Goal: Task Accomplishment & Management: Complete application form

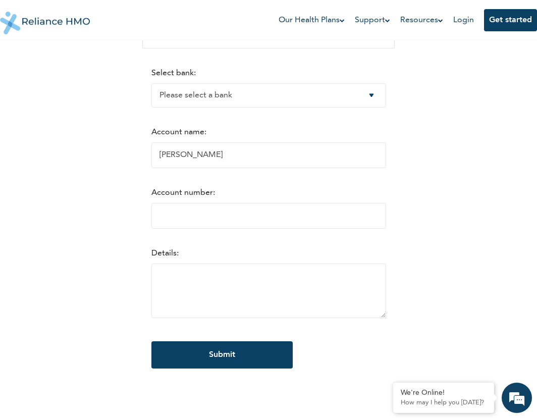
scroll to position [114, 0]
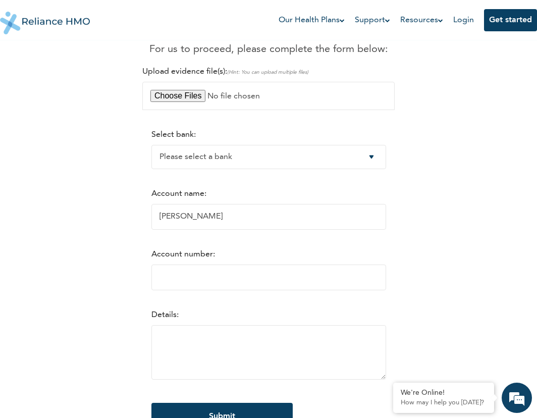
drag, startPoint x: 233, startPoint y: 223, endPoint x: 112, endPoint y: 217, distance: 121.3
click at [112, 217] on div "RelianceHMO Reimbursements Dear [PERSON_NAME], your reimbursement of NGN 125,33…" at bounding box center [268, 194] width 525 height 512
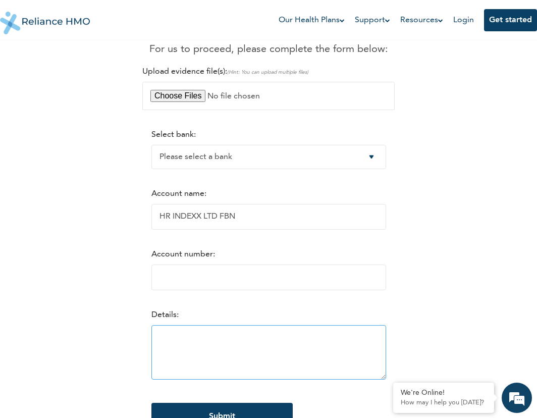
click at [183, 334] on textarea at bounding box center [268, 352] width 235 height 55
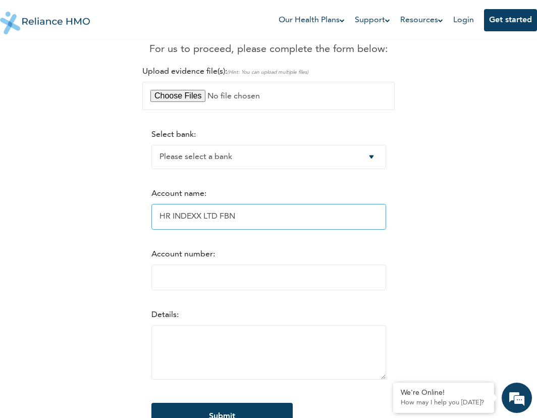
click at [218, 216] on input "HR INDEXX LTD FBN" at bounding box center [268, 217] width 235 height 26
type input "HR INDEXX LTD"
click at [290, 157] on select "Please select a bank Access Bank Plc. Citibank Nigeria Limited Access Bank (Dia…" at bounding box center [268, 157] width 235 height 24
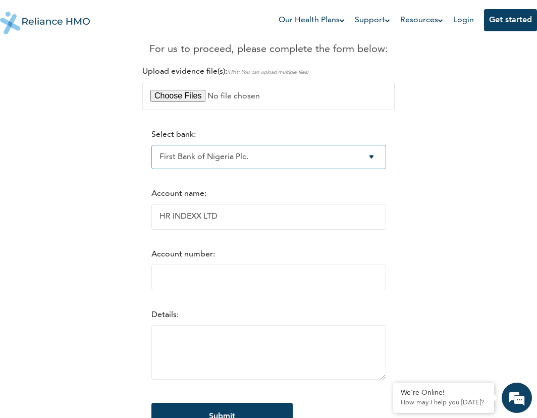
click at [151, 145] on select "Please select a bank Access Bank Plc. Citibank Nigeria Limited Access Bank (Dia…" at bounding box center [268, 157] width 235 height 24
click at [376, 158] on select "Please select a bank Access Bank Plc. Citibank Nigeria Limited Access Bank (Dia…" at bounding box center [268, 157] width 235 height 24
select select "1"
click at [151, 145] on select "Please select a bank Access Bank Plc. Citibank Nigeria Limited Access Bank (Dia…" at bounding box center [268, 157] width 235 height 24
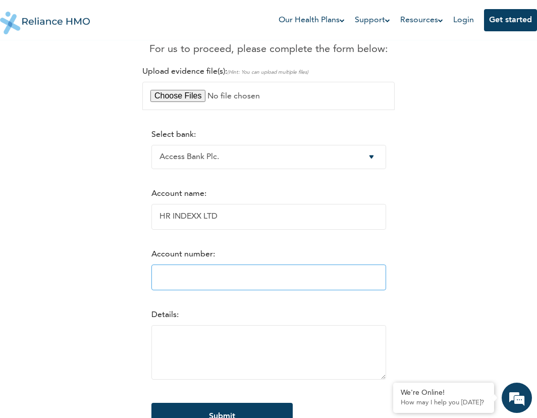
click at [181, 290] on input "Account number:" at bounding box center [268, 278] width 235 height 26
paste input "0059535621"
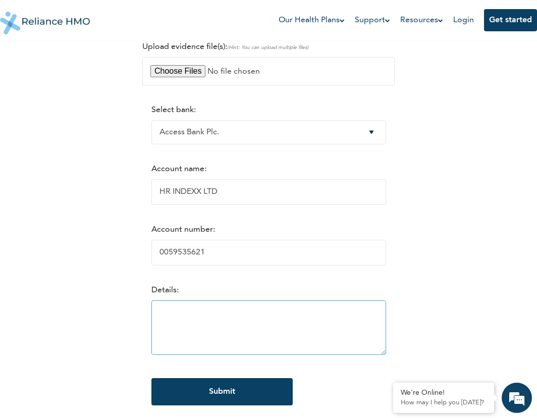
scroll to position [177, 0]
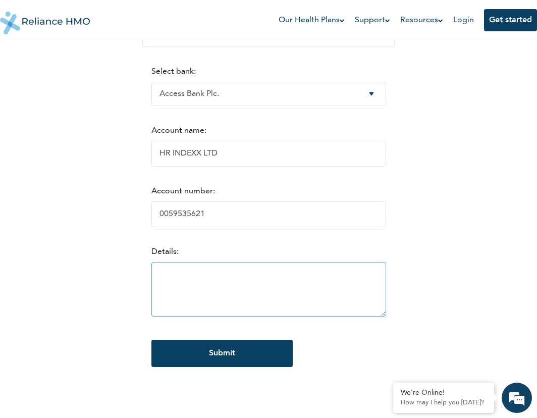
type input "0059535621"
click at [172, 272] on textarea at bounding box center [268, 289] width 235 height 55
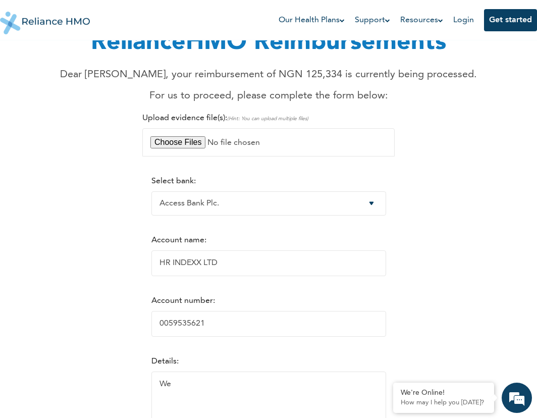
scroll to position [189, 0]
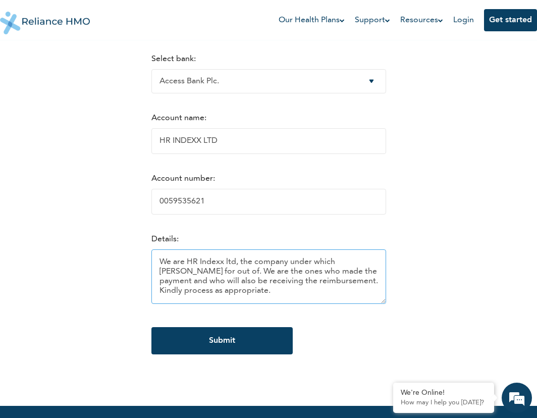
drag, startPoint x: 213, startPoint y: 263, endPoint x: 297, endPoint y: 288, distance: 88.5
click at [297, 288] on textarea "We are HR Indexx ltd, the company under which [PERSON_NAME] for out of. We are …" at bounding box center [268, 276] width 235 height 55
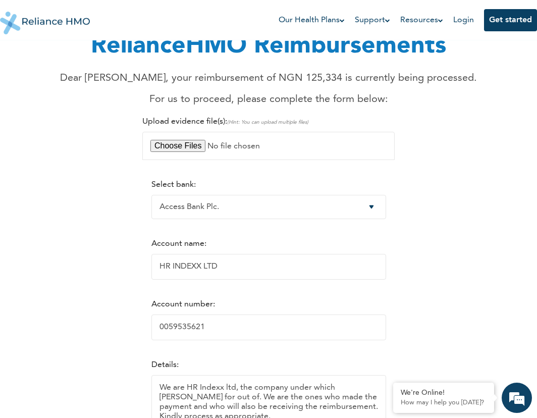
scroll to position [63, 0]
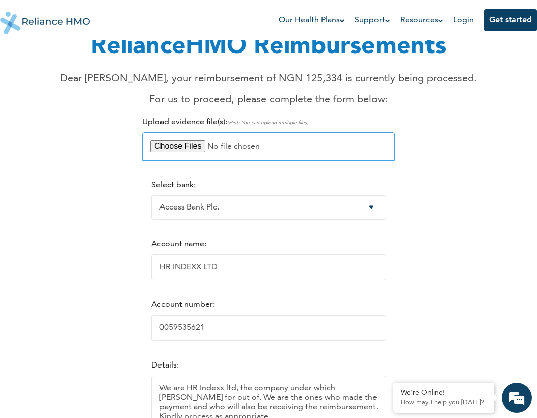
type textarea "We are HR Indexx ltd, the company under which [PERSON_NAME] for out of. We are …"
click at [191, 146] on input "file" at bounding box center [268, 146] width 252 height 28
type input "C:\fakepath\[PERSON_NAME]..pdf"
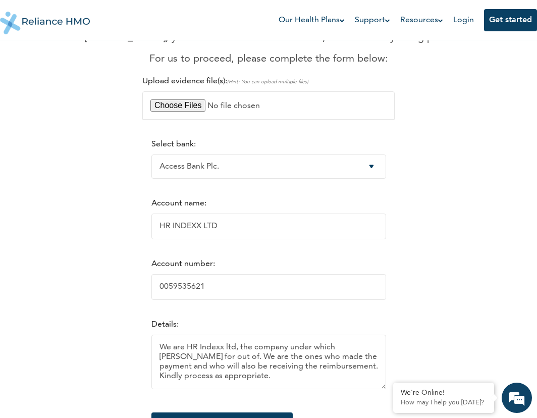
scroll to position [126, 0]
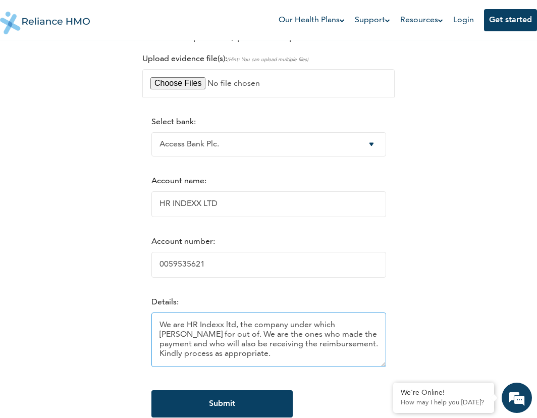
click at [362, 330] on textarea "We are HR Indexx ltd, the company under which [PERSON_NAME] for out of. We are …" at bounding box center [268, 339] width 235 height 55
drag, startPoint x: 233, startPoint y: 337, endPoint x: 298, endPoint y: 336, distance: 64.6
click at [298, 334] on textarea "We are HR Indexx ltd, the company under which [PERSON_NAME] works for. We are t…" at bounding box center [268, 339] width 235 height 55
drag, startPoint x: 320, startPoint y: 337, endPoint x: 333, endPoint y: 337, distance: 13.1
click at [333, 334] on textarea "We are HR Indexx ltd, the company under which [PERSON_NAME] works for. We made …" at bounding box center [268, 339] width 235 height 55
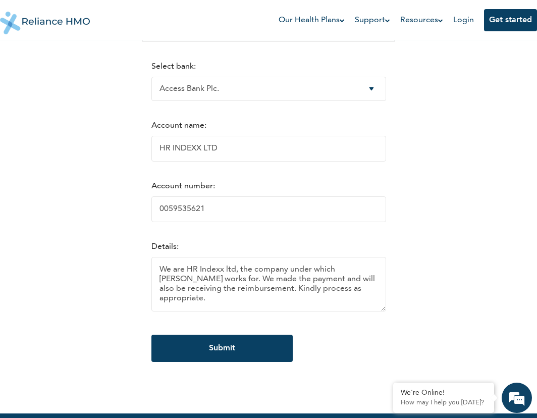
scroll to position [252, 0]
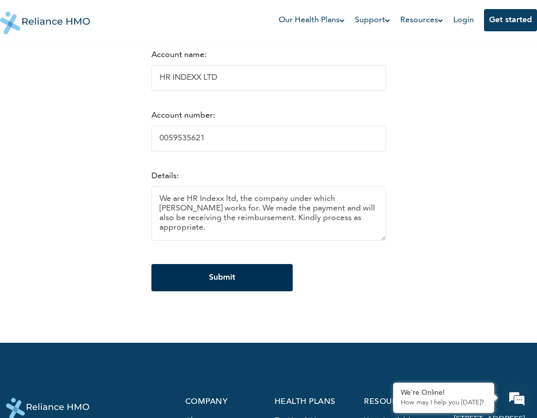
type textarea "We are HR Indexx ltd, the company under which [PERSON_NAME] works for. We made …"
click at [260, 286] on input "Submit" at bounding box center [221, 277] width 141 height 27
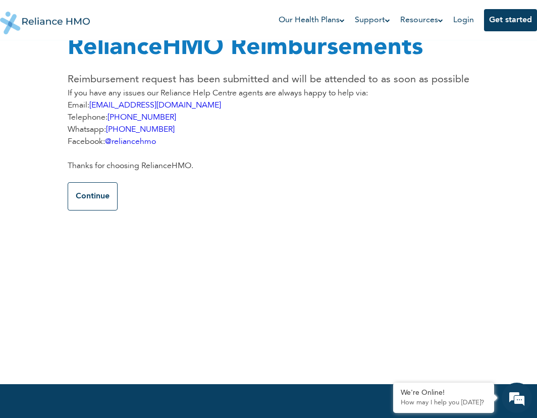
scroll to position [0, 0]
